Goal: Find specific fact: Find specific fact

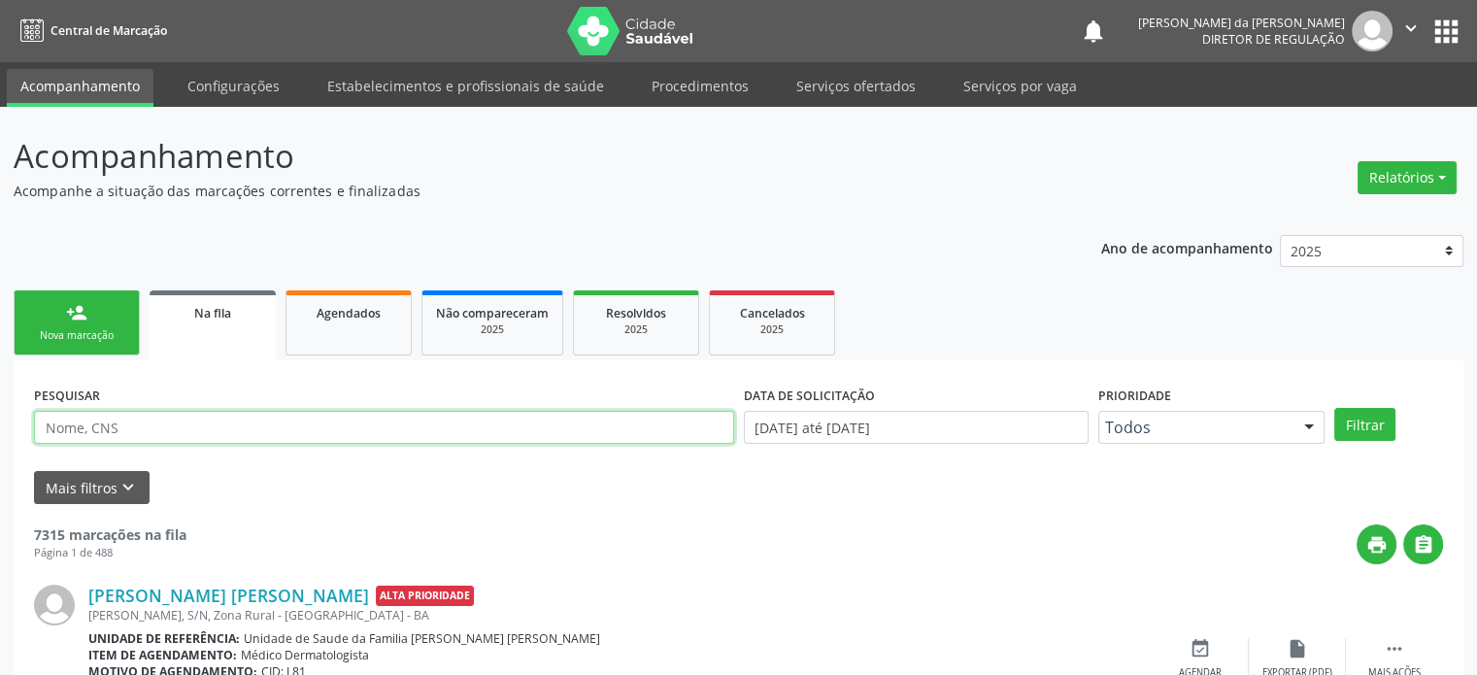
click at [111, 424] on input "text" at bounding box center [384, 427] width 700 height 33
paste input "[PERSON_NAME]"
click at [1335, 408] on button "Filtrar" at bounding box center [1365, 424] width 61 height 33
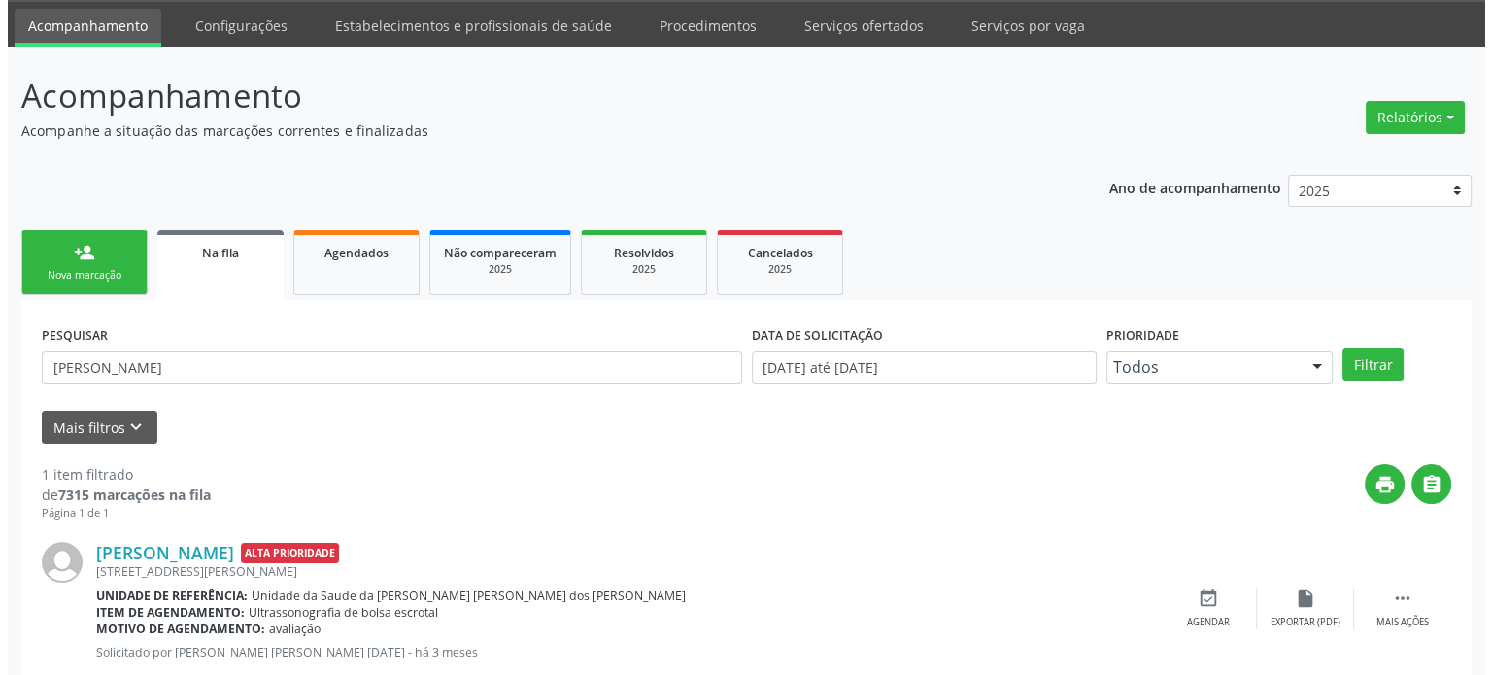
scroll to position [113, 0]
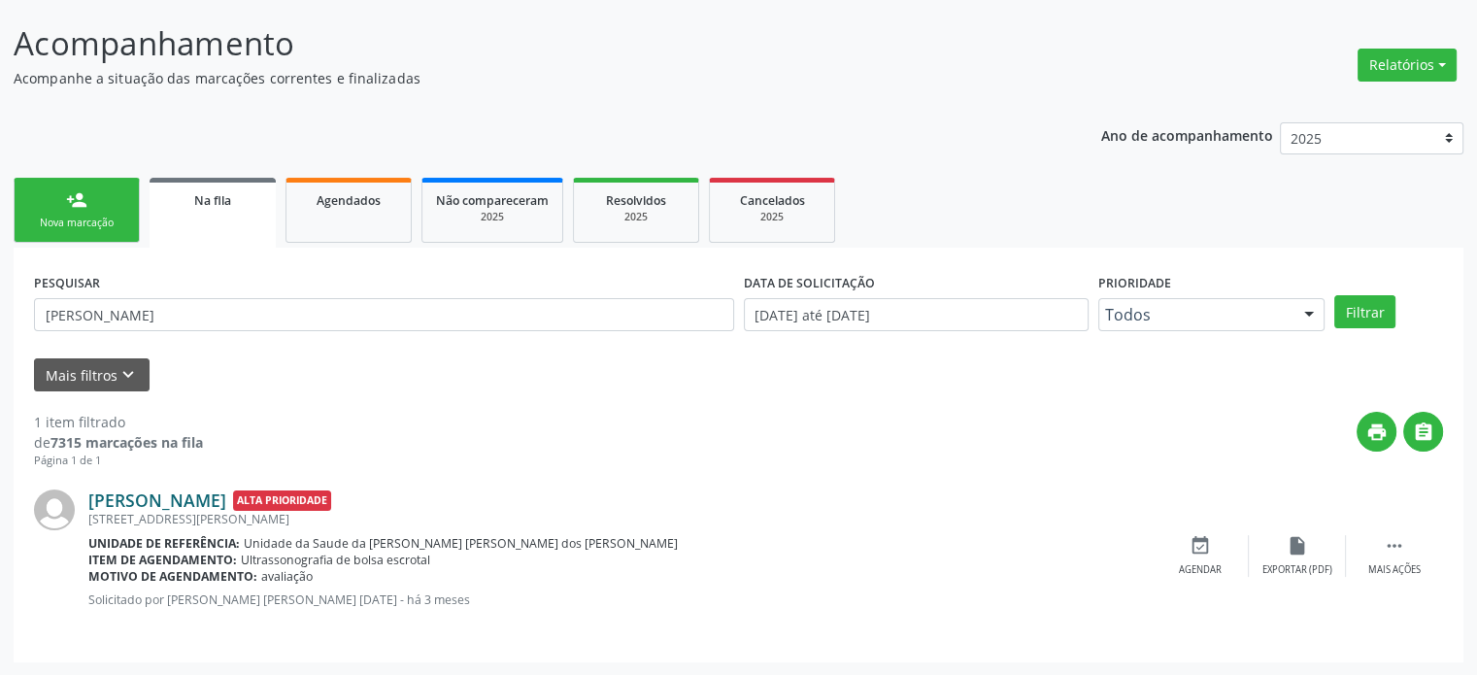
click at [226, 500] on link "[PERSON_NAME]" at bounding box center [157, 500] width 138 height 21
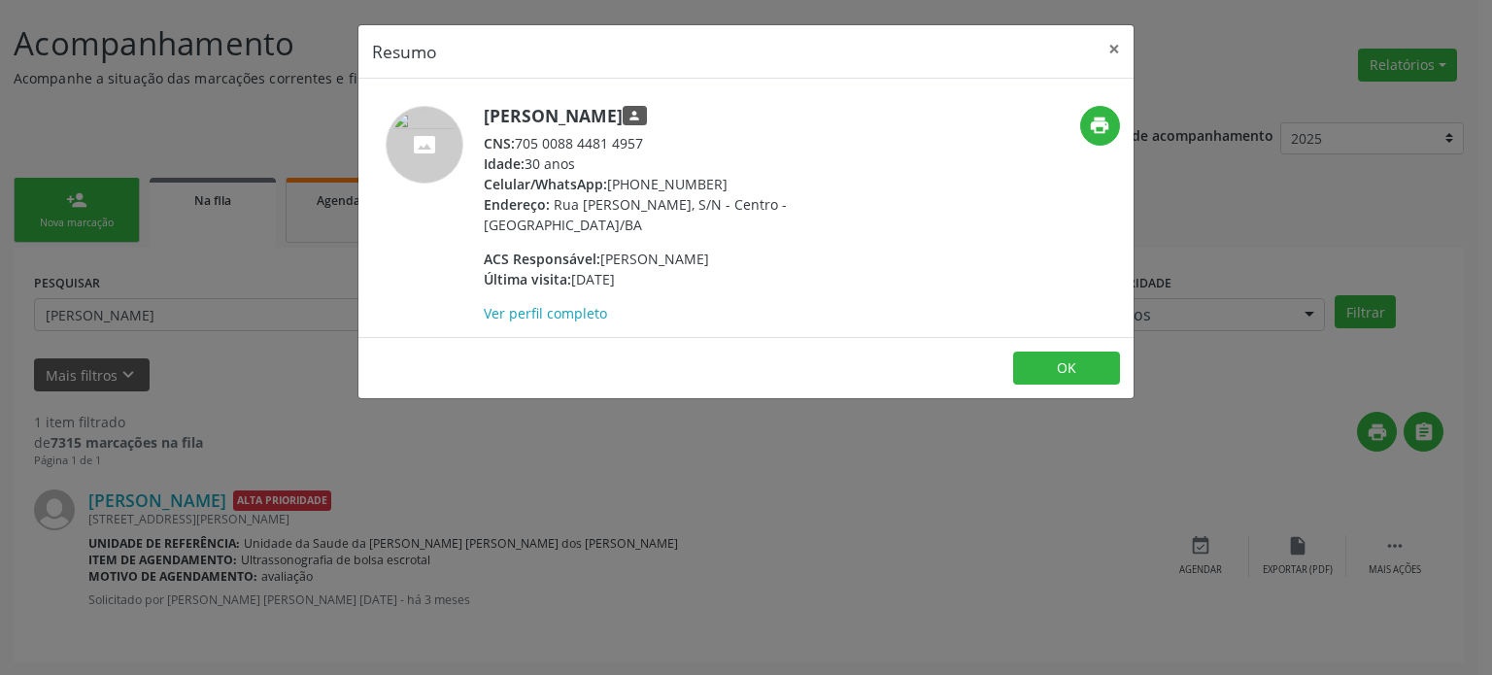
drag, startPoint x: 521, startPoint y: 139, endPoint x: 663, endPoint y: 147, distance: 143.0
click at [663, 147] on div "CNS: 705 0088 4481 4957" at bounding box center [673, 143] width 378 height 20
copy div "705 0088 4481 4957"
click at [178, 330] on div "Resumo × [PERSON_NAME] person CNS: 705 0088 4481 4957 Idade: 30 anos Celular/Wh…" at bounding box center [746, 337] width 1492 height 675
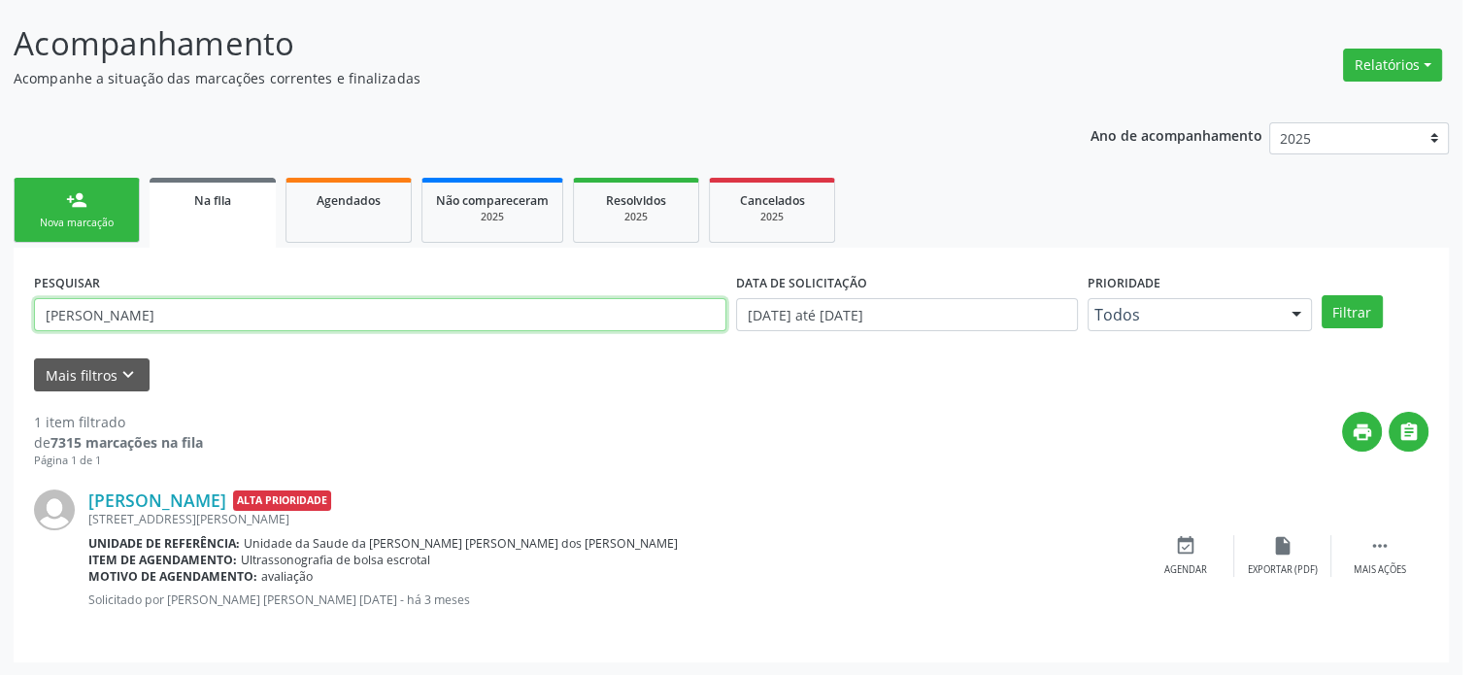
click at [181, 316] on input "[PERSON_NAME]" at bounding box center [380, 314] width 693 height 33
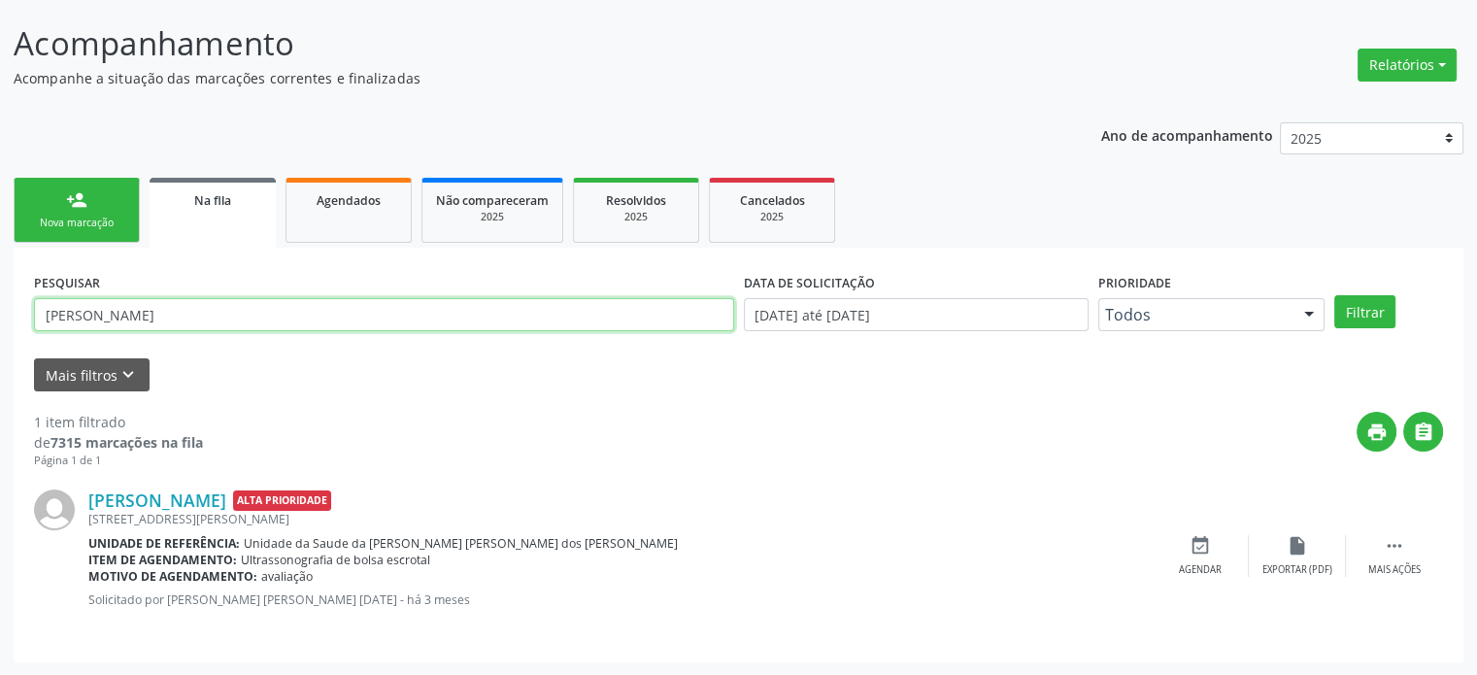
click at [181, 316] on input "[PERSON_NAME]" at bounding box center [384, 314] width 700 height 33
paste input "705 0088 4481 4957"
click at [139, 309] on input "705 0088 4481 4957" at bounding box center [384, 314] width 700 height 33
click at [108, 313] on input "705 0088 44814957" at bounding box center [384, 314] width 700 height 33
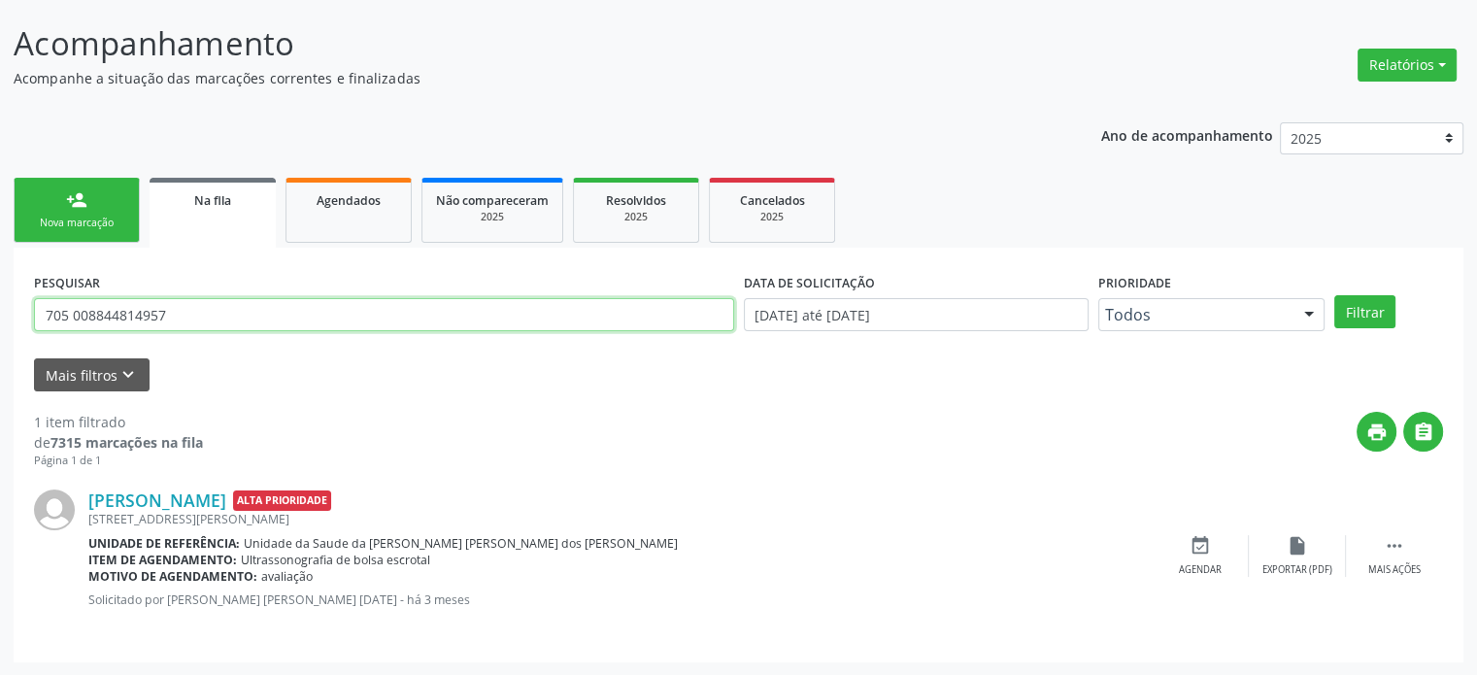
click at [73, 310] on input "705 008844814957" at bounding box center [384, 314] width 700 height 33
click at [73, 310] on input "705008844814957" at bounding box center [384, 314] width 700 height 33
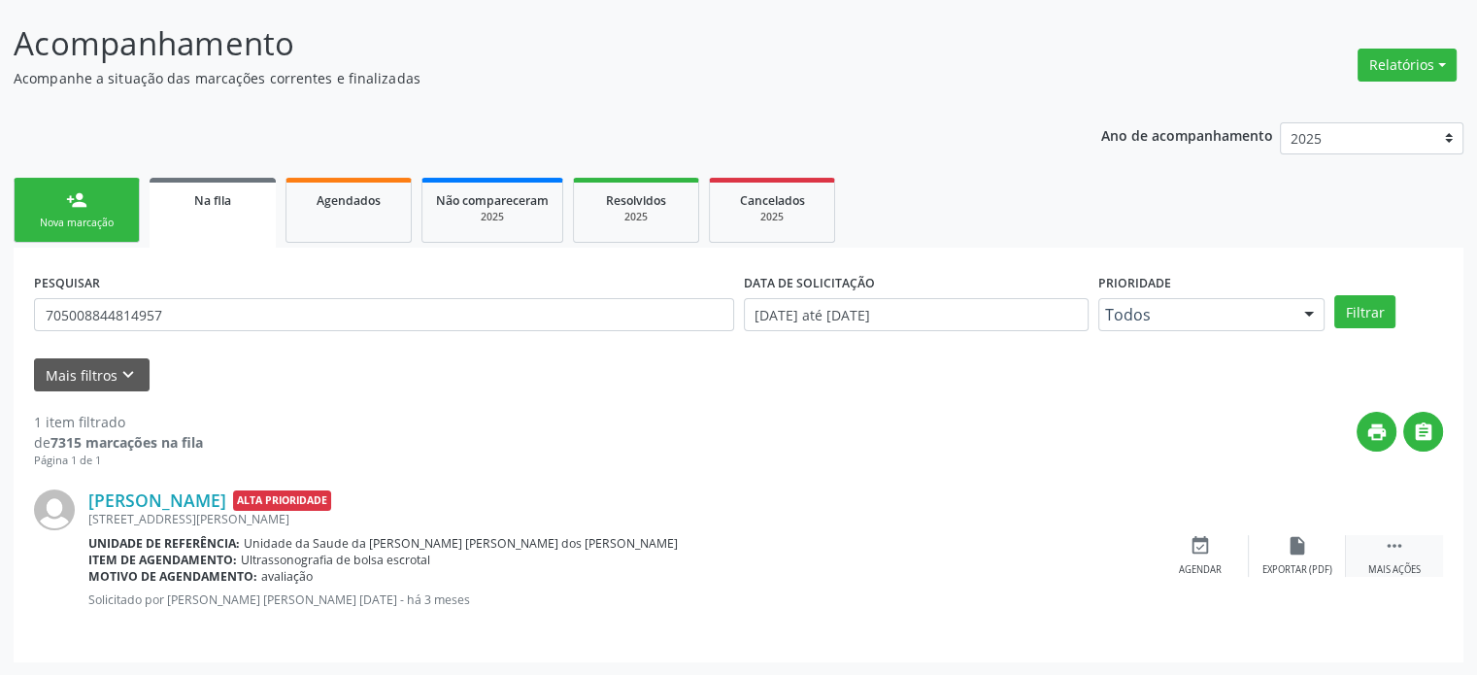
click at [1405, 542] on icon "" at bounding box center [1394, 545] width 21 height 21
click at [1218, 552] on div "cancel Cancelar" at bounding box center [1200, 556] width 97 height 42
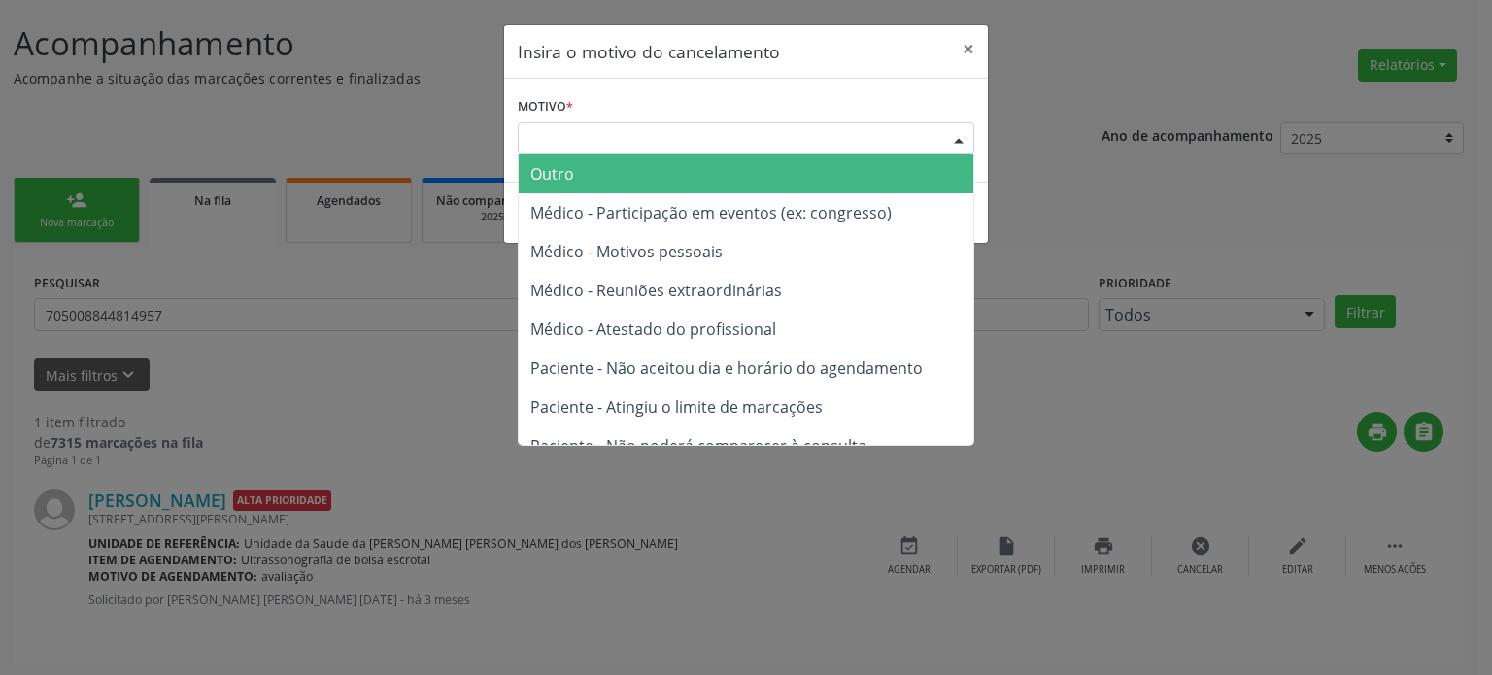
click at [565, 128] on div "Escolha o motivo" at bounding box center [746, 138] width 457 height 33
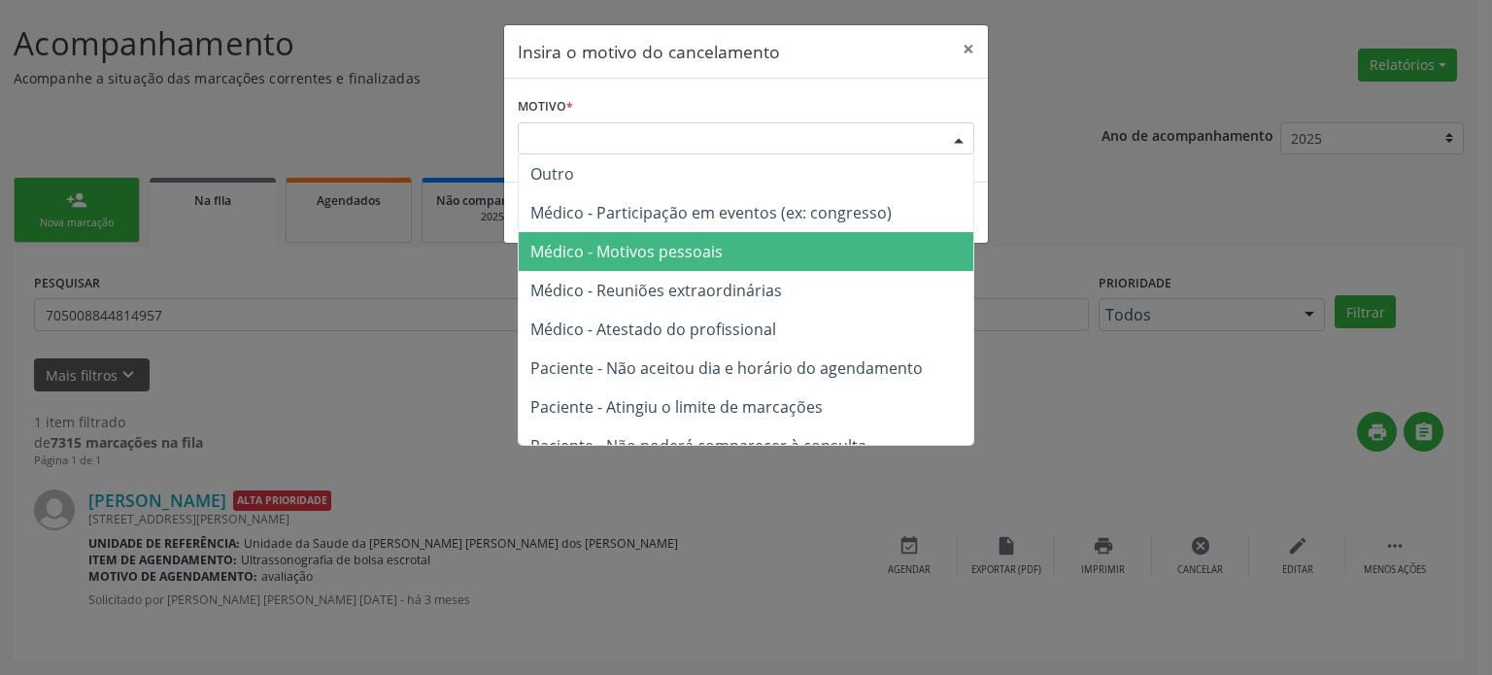
click at [622, 294] on span "Médico - Reuniões extraordinárias" at bounding box center [656, 290] width 252 height 21
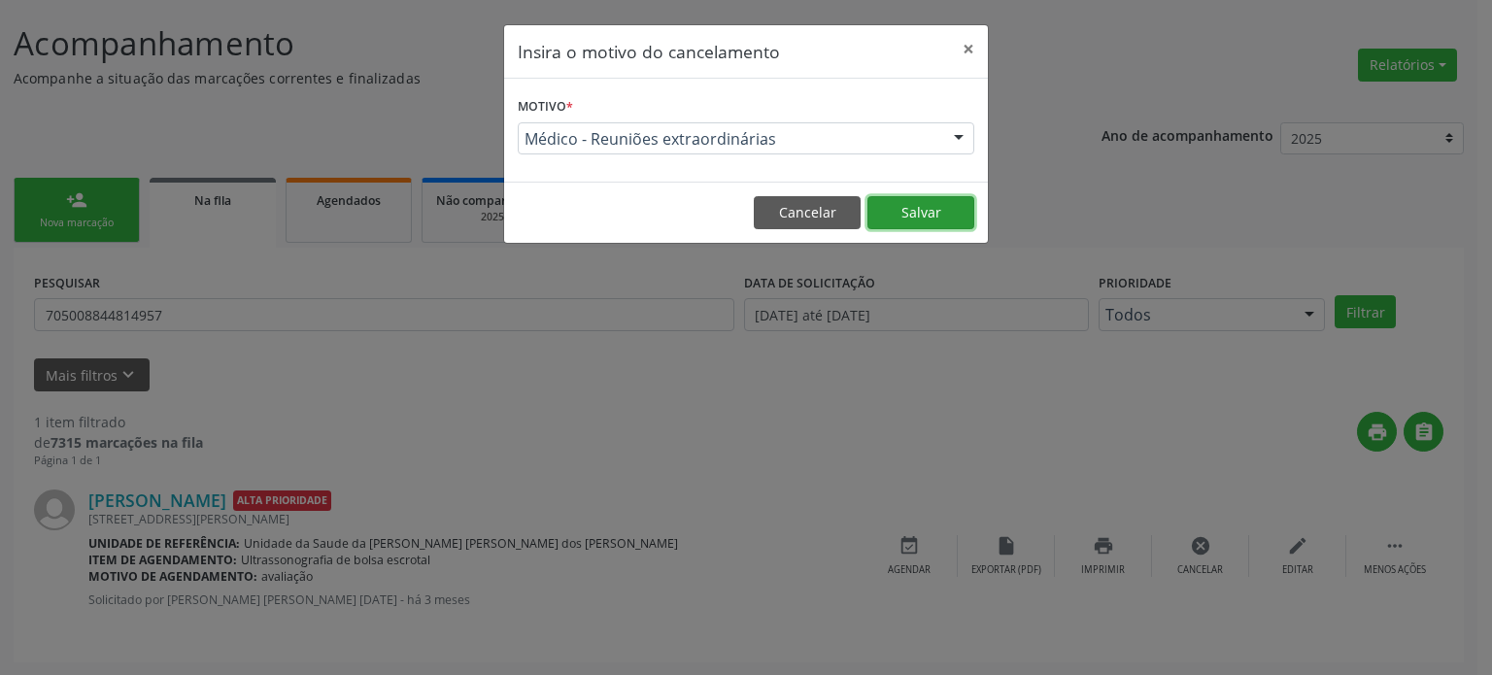
click at [925, 201] on button "Salvar" at bounding box center [920, 212] width 107 height 33
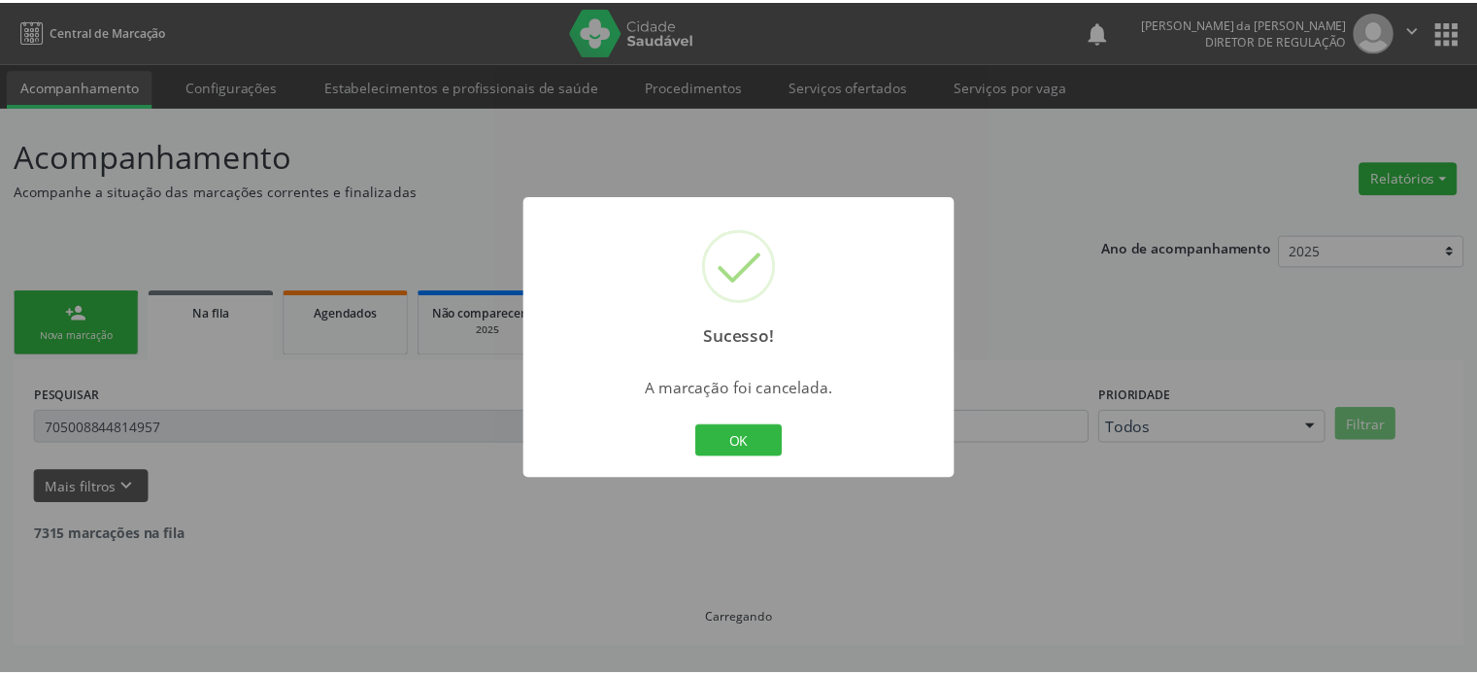
scroll to position [0, 0]
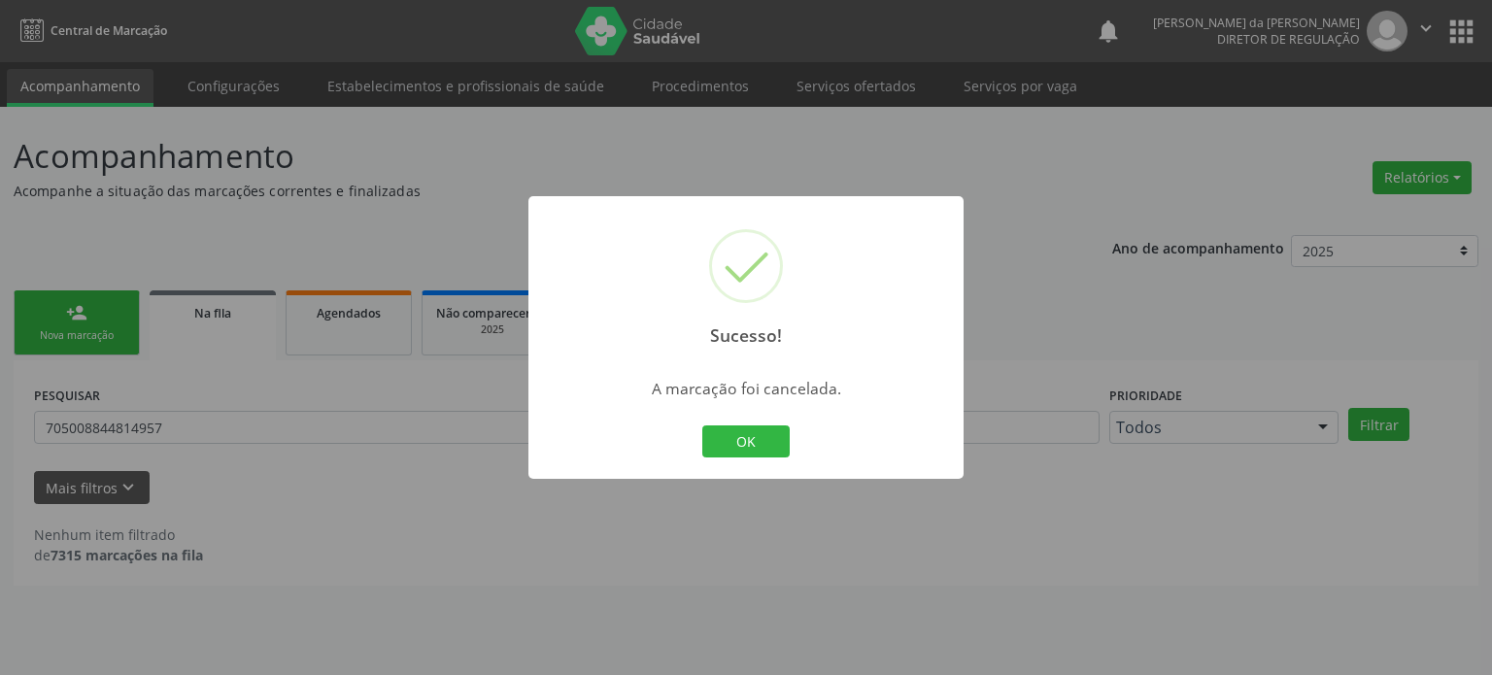
click at [384, 388] on div "Sucesso! × A marcação foi cancelada. OK Cancel" at bounding box center [746, 337] width 1492 height 675
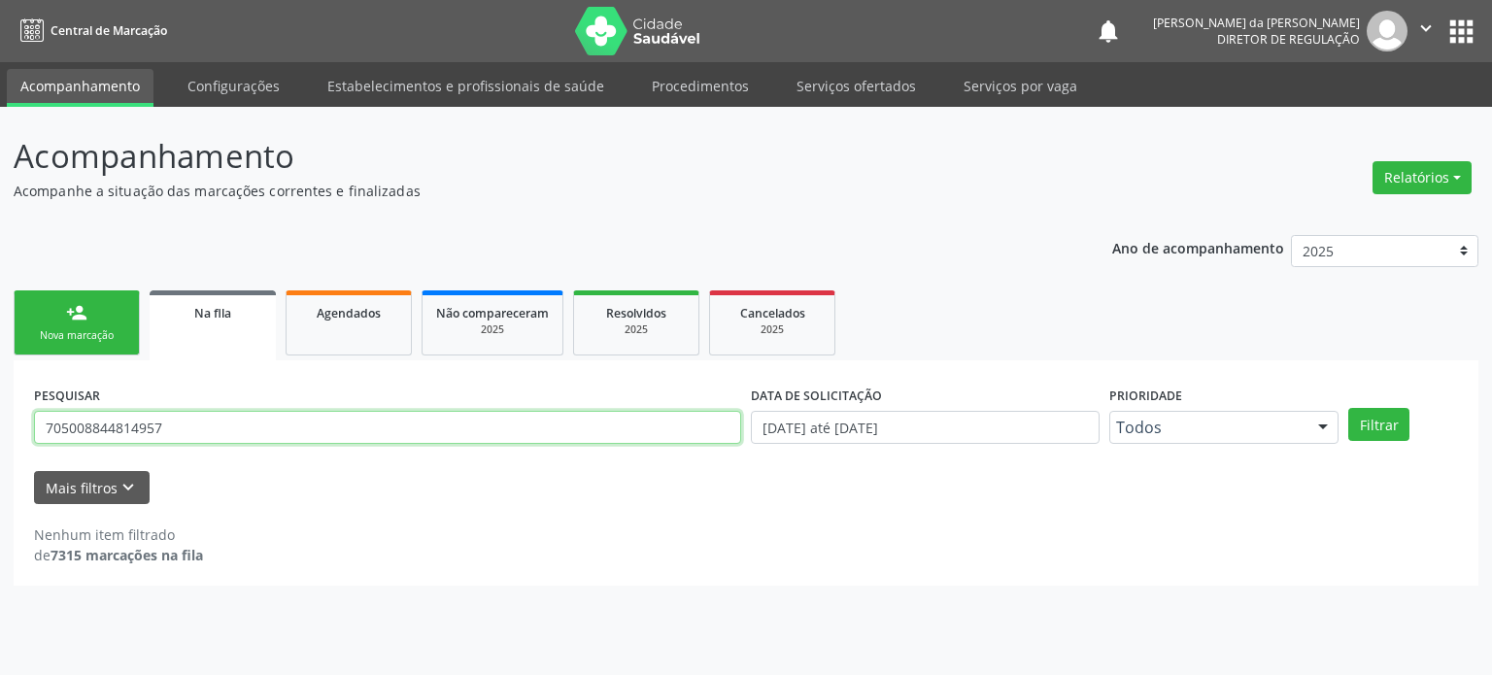
click at [271, 434] on input "705008844814957" at bounding box center [387, 427] width 707 height 33
paste input "[PERSON_NAME]"
click at [1348, 408] on button "Filtrar" at bounding box center [1378, 424] width 61 height 33
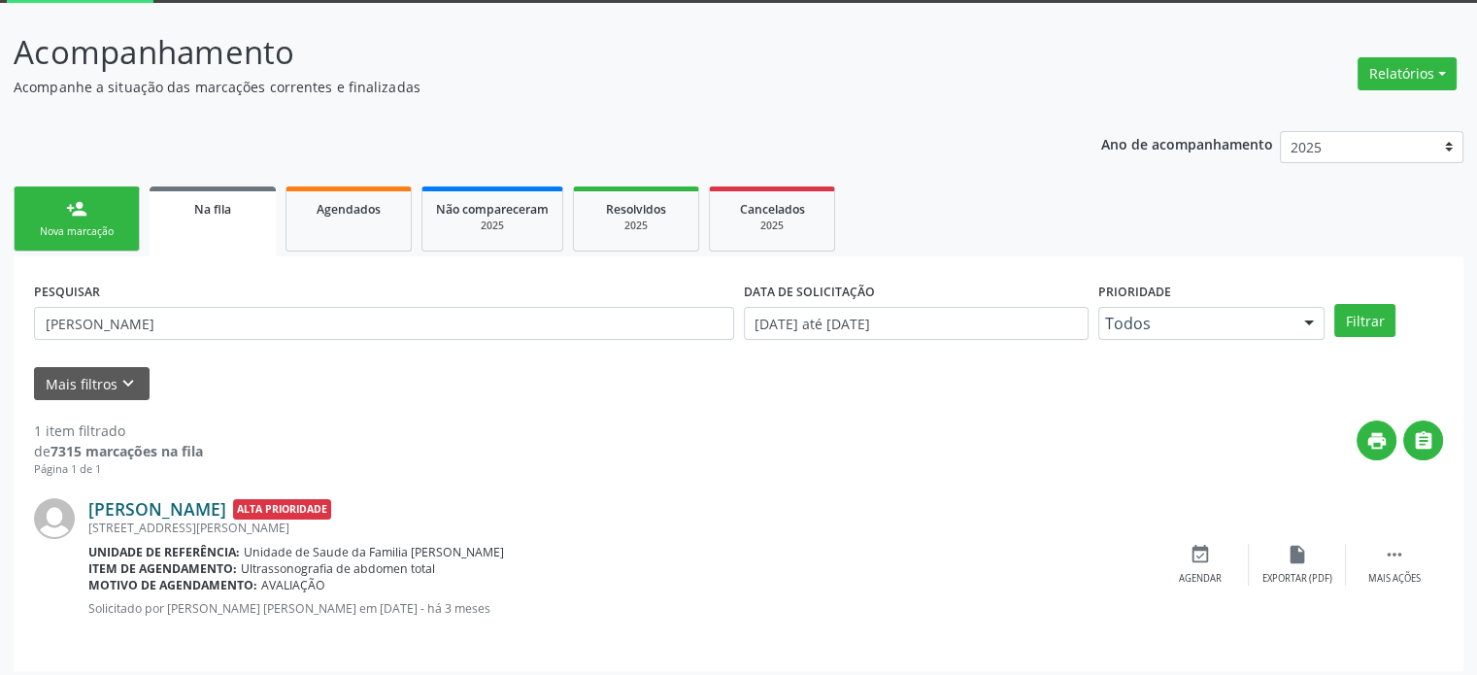
scroll to position [113, 0]
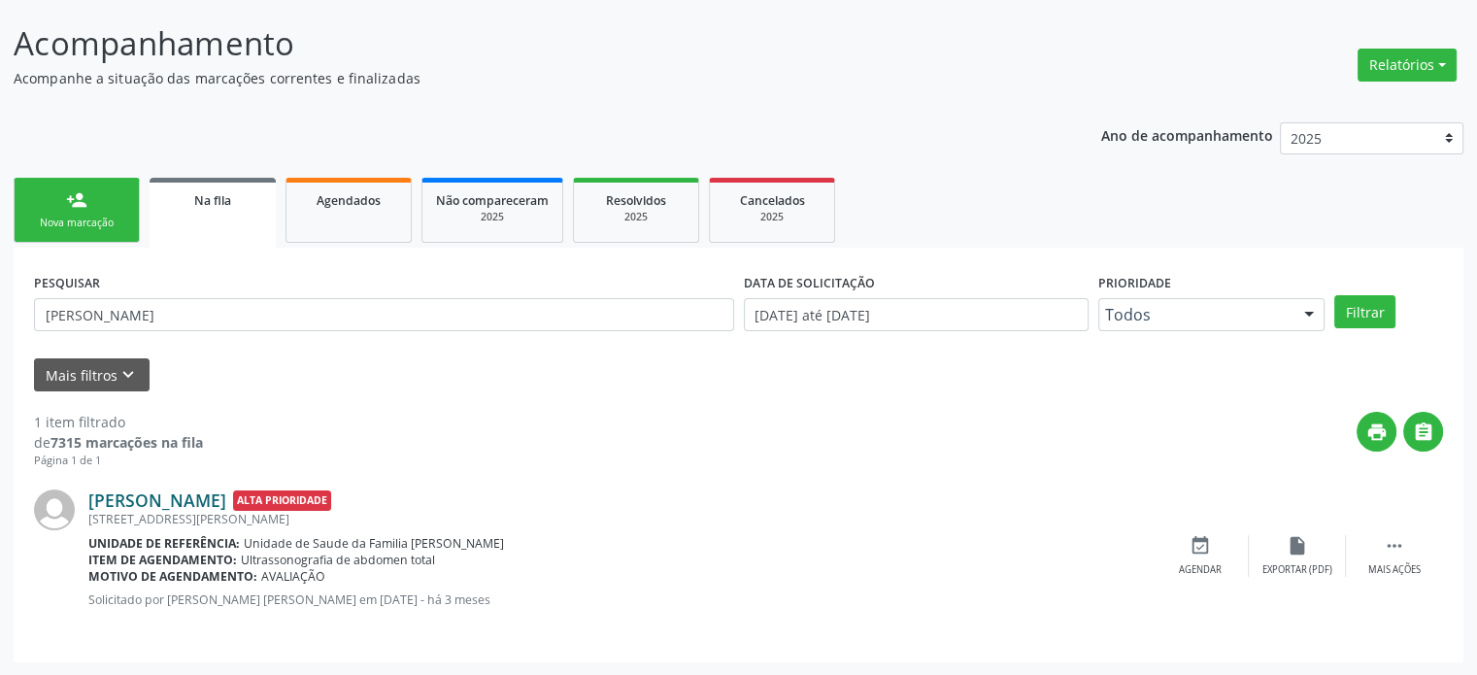
click at [197, 500] on link "[PERSON_NAME]" at bounding box center [157, 500] width 138 height 21
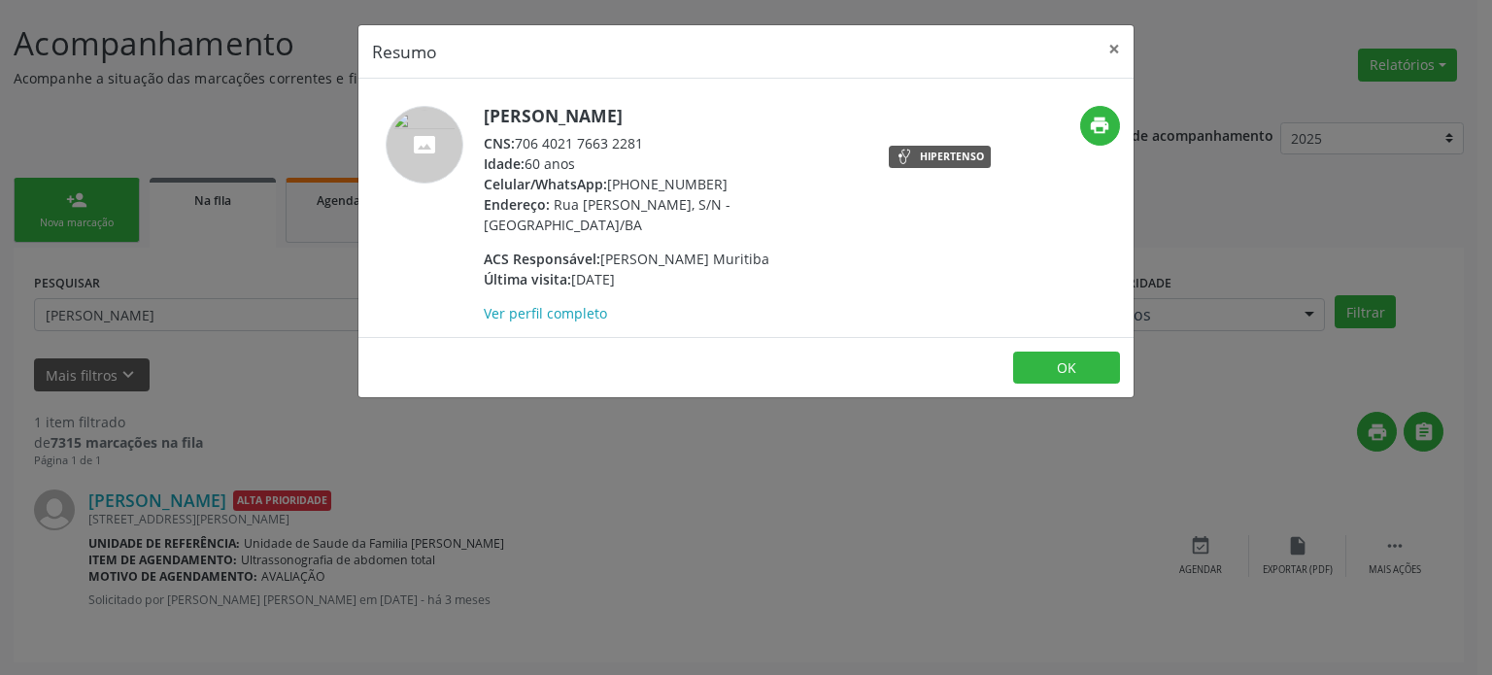
drag, startPoint x: 520, startPoint y: 142, endPoint x: 659, endPoint y: 135, distance: 139.1
click at [659, 135] on div "CNS: 706 4021 7663 2281" at bounding box center [673, 143] width 378 height 20
copy div "706 4021 7663 2281"
click at [1439, 561] on div "Resumo × [PERSON_NAME] CNS: 706 4021 7663 2281 Idade: 60 anos Celular/WhatsApp:…" at bounding box center [746, 337] width 1492 height 675
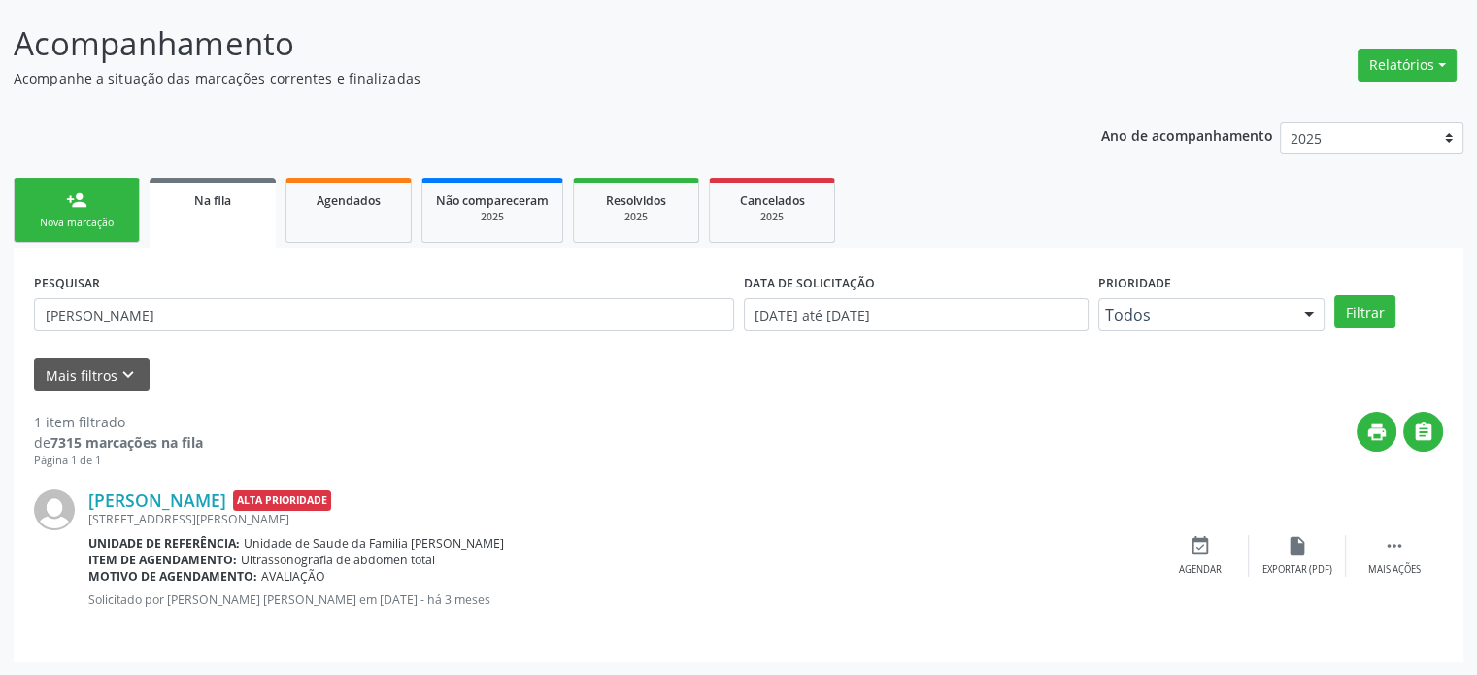
click at [1409, 555] on div " Mais ações" at bounding box center [1394, 556] width 97 height 42
click at [218, 294] on div "PESQUISAR [PERSON_NAME]" at bounding box center [384, 306] width 710 height 76
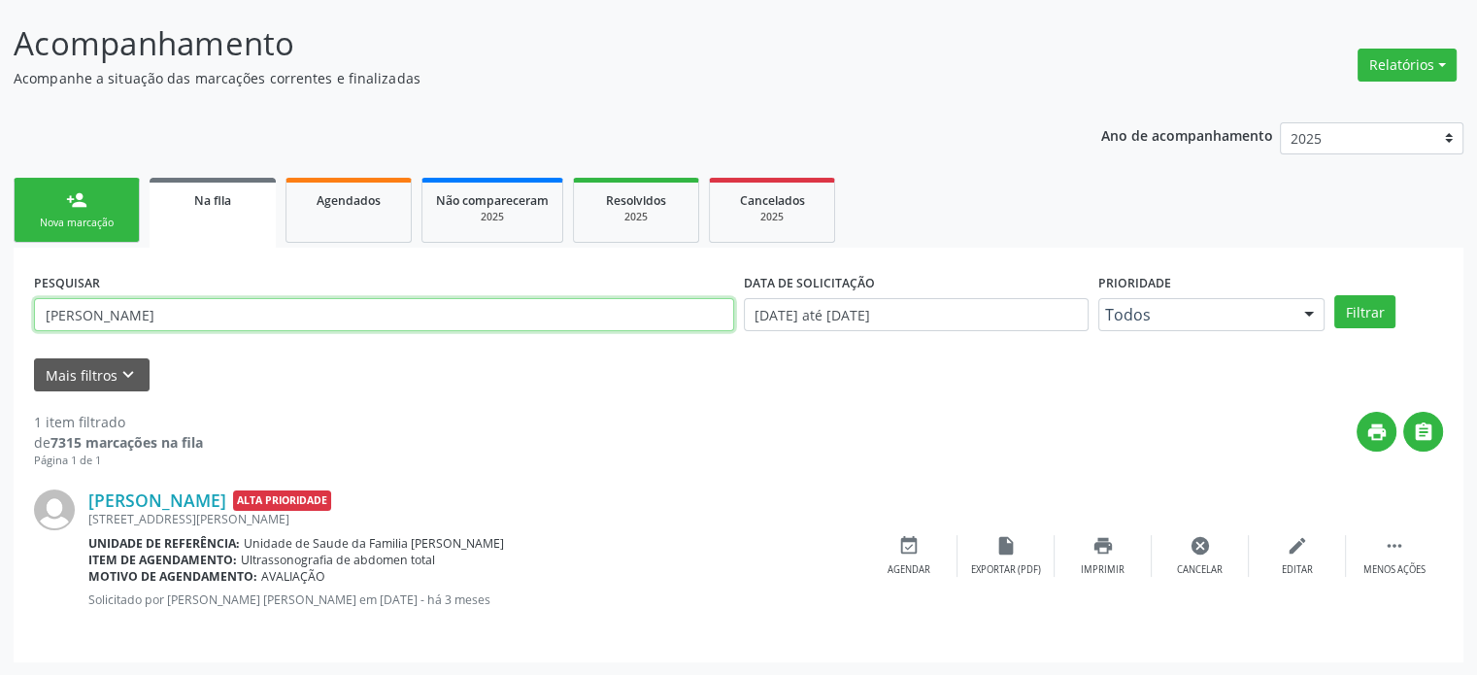
click at [213, 311] on input "[PERSON_NAME]" at bounding box center [384, 314] width 700 height 33
paste input "706 4021 7663 2281"
click at [145, 314] on input "706 4021 7663 2281" at bounding box center [384, 314] width 700 height 33
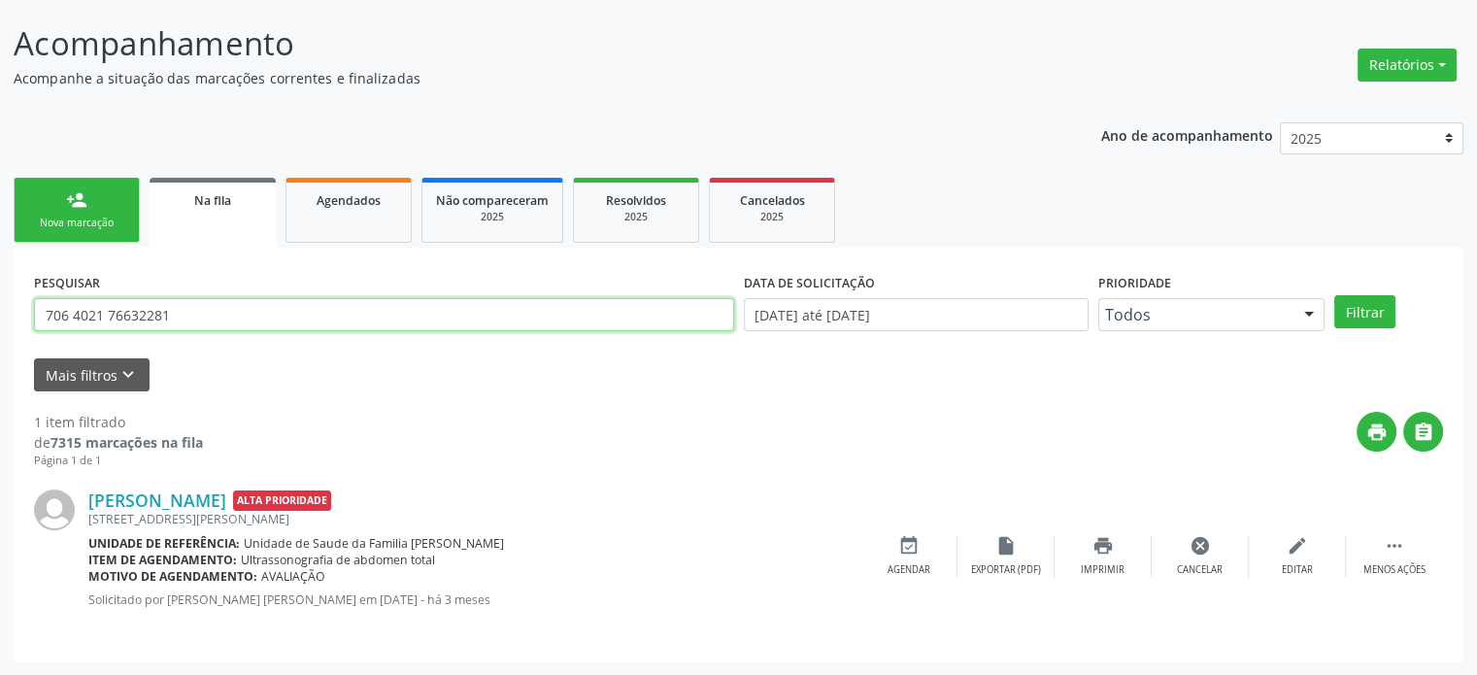
click at [109, 311] on input "706 4021 76632281" at bounding box center [384, 314] width 700 height 33
click at [75, 314] on input "706 402176632281" at bounding box center [384, 314] width 700 height 33
click at [75, 314] on input "706402176632281" at bounding box center [384, 314] width 700 height 33
type input "706402176632281"
